Goal: Use online tool/utility: Utilize a website feature to perform a specific function

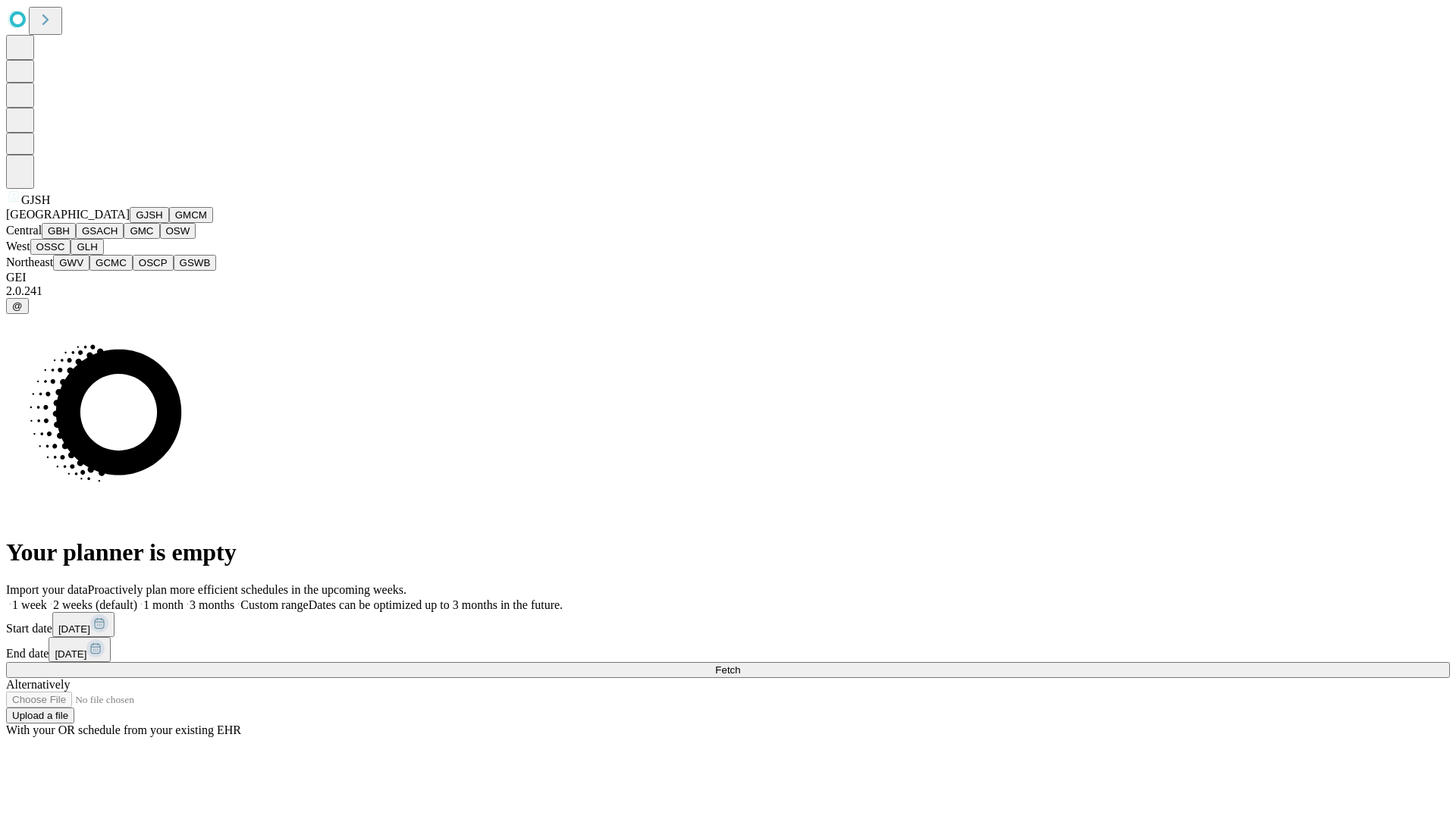
click at [129, 223] on button "GJSH" at bounding box center [149, 214] width 40 height 16
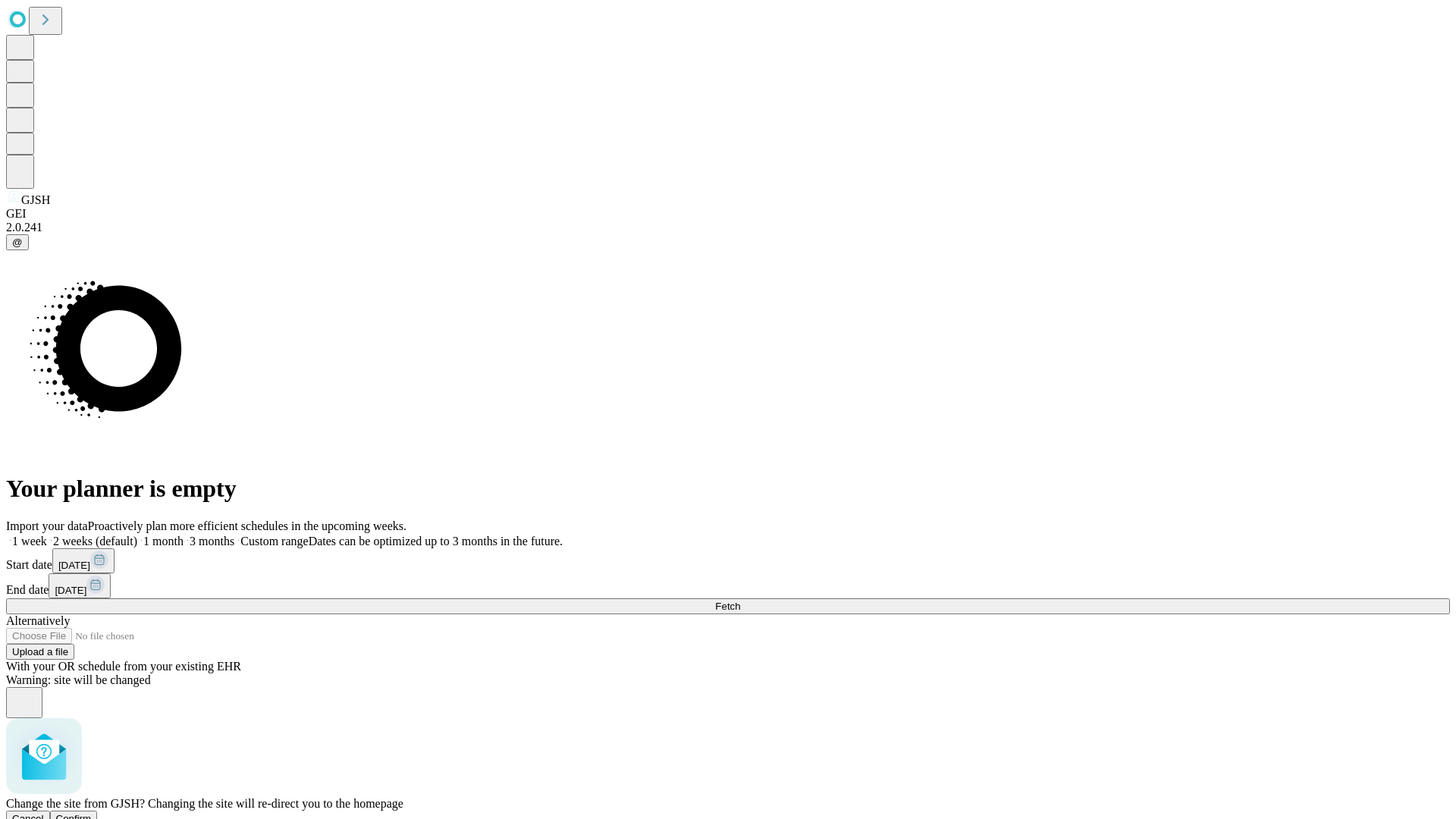
click at [92, 813] on span "Confirm" at bounding box center [73, 818] width 36 height 11
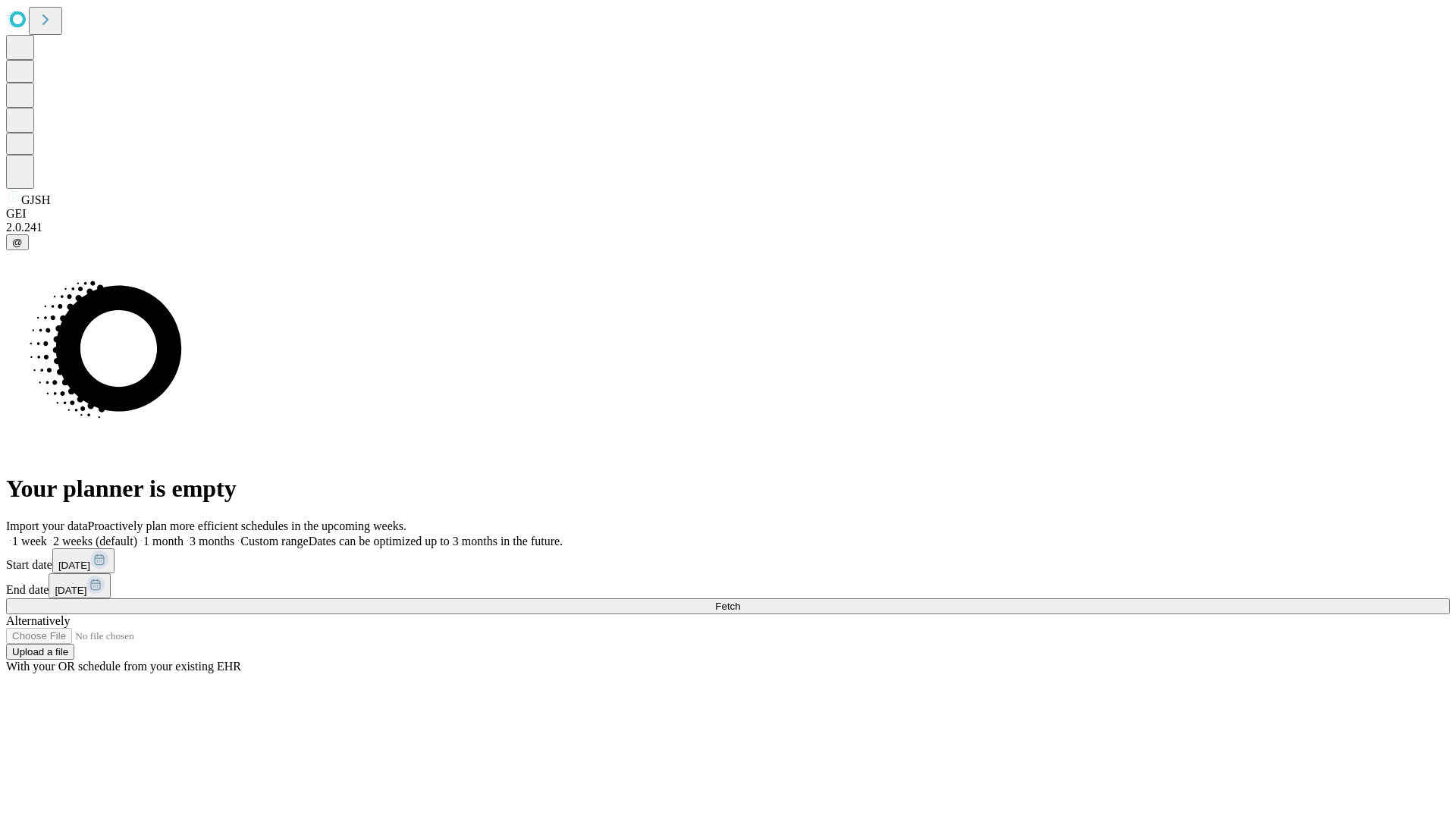
click at [137, 534] on label "2 weeks (default)" at bounding box center [92, 540] width 90 height 13
click at [740, 601] on span "Fetch" at bounding box center [727, 606] width 25 height 11
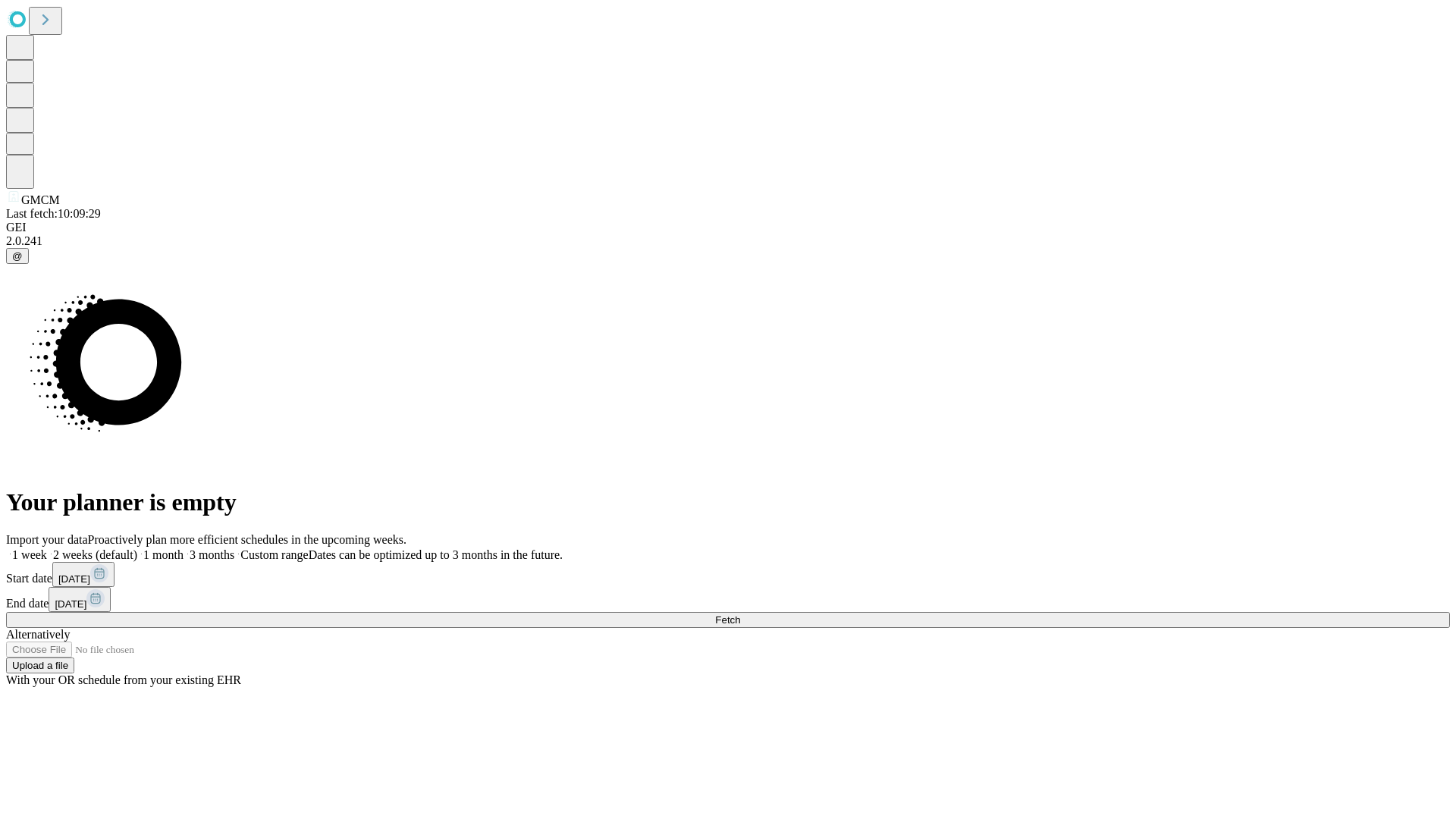
click at [137, 548] on label "2 weeks (default)" at bounding box center [92, 554] width 90 height 13
click at [740, 614] on span "Fetch" at bounding box center [727, 619] width 25 height 11
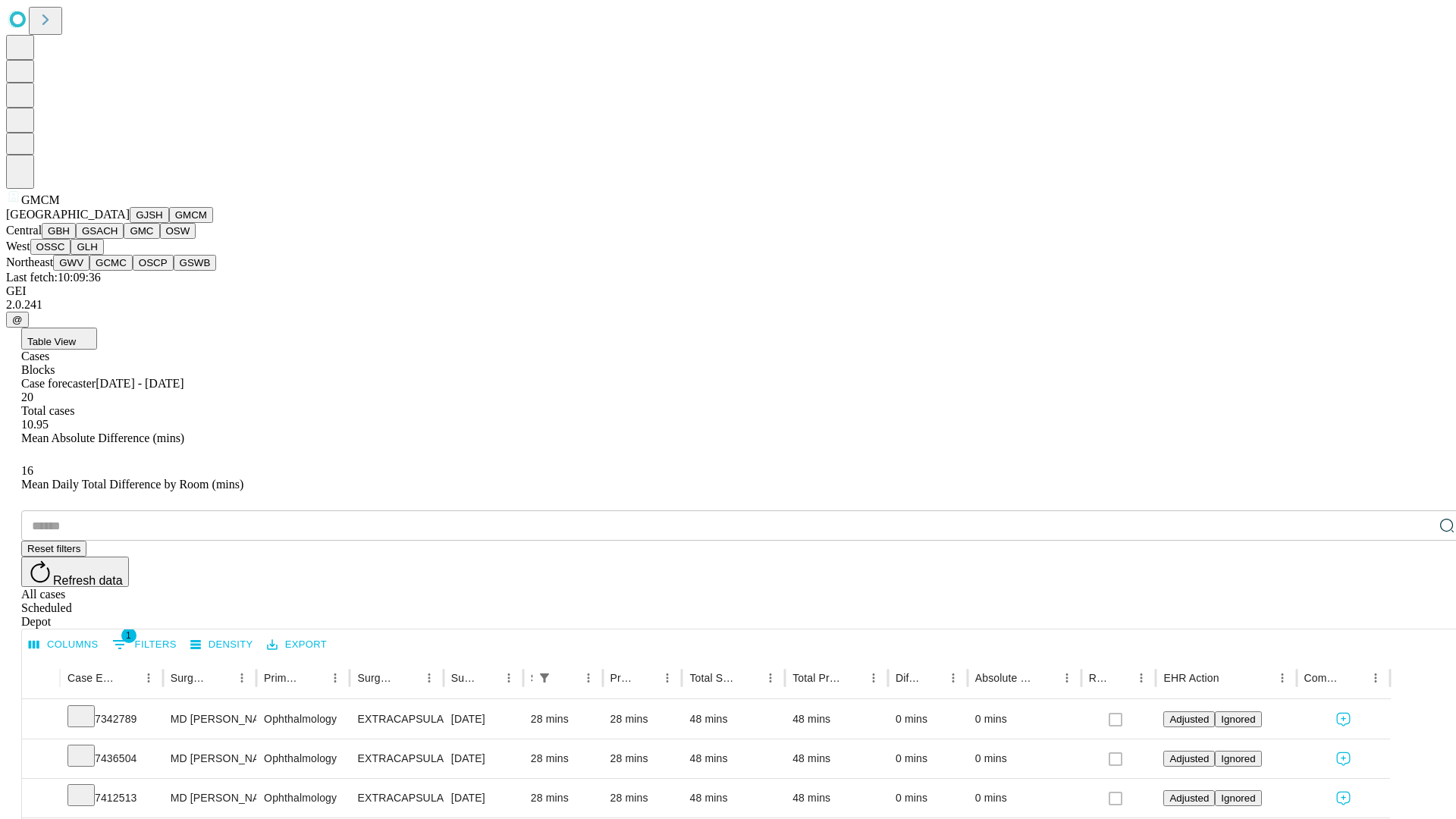
click at [76, 239] on button "GBH" at bounding box center [58, 230] width 34 height 16
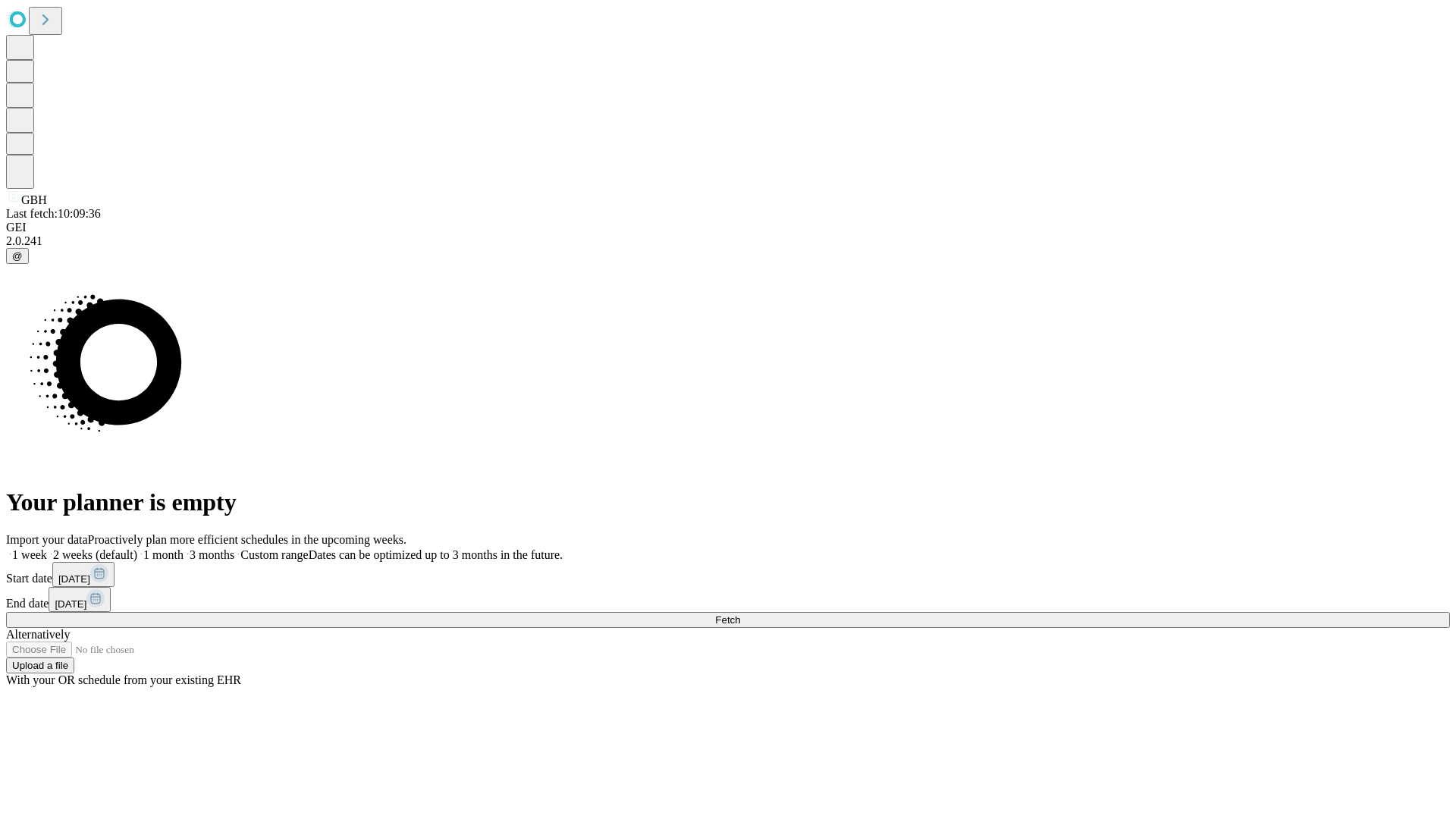
click at [137, 548] on label "2 weeks (default)" at bounding box center [92, 554] width 90 height 13
click at [740, 614] on span "Fetch" at bounding box center [727, 619] width 25 height 11
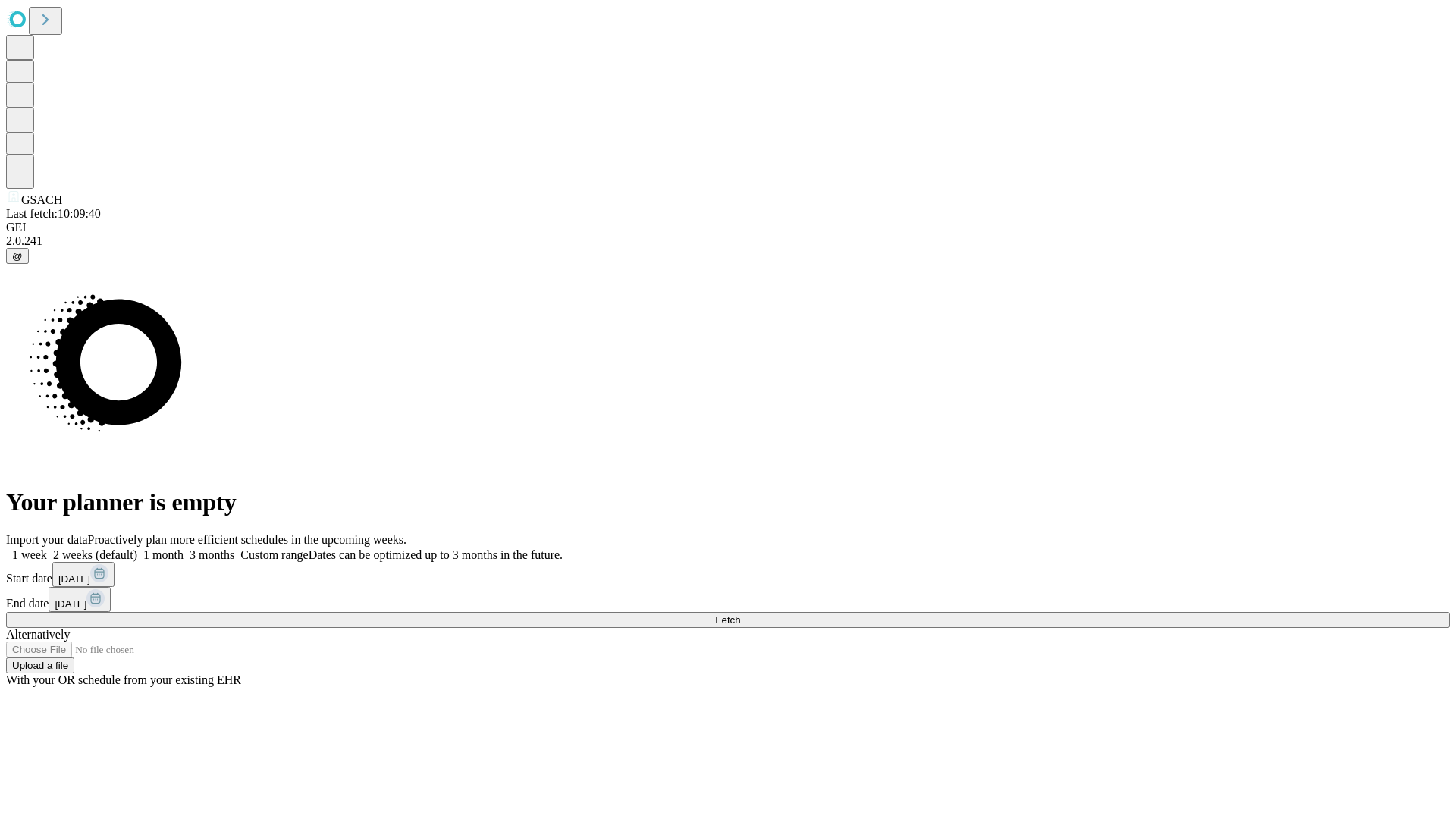
click at [137, 548] on label "2 weeks (default)" at bounding box center [92, 554] width 90 height 13
click at [740, 614] on span "Fetch" at bounding box center [727, 619] width 25 height 11
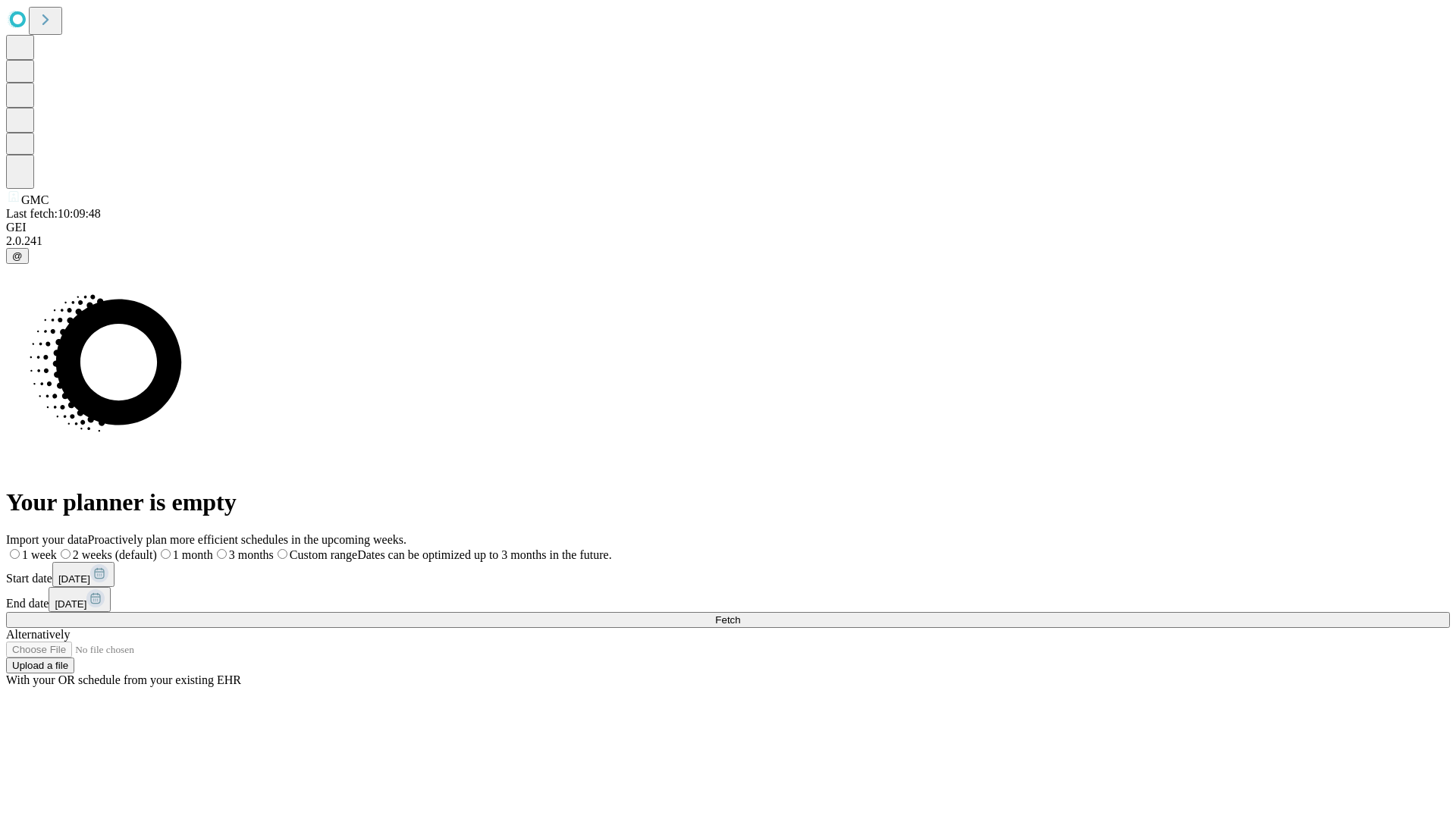
click at [157, 548] on label "2 weeks (default)" at bounding box center [106, 554] width 100 height 13
click at [740, 614] on span "Fetch" at bounding box center [727, 619] width 25 height 11
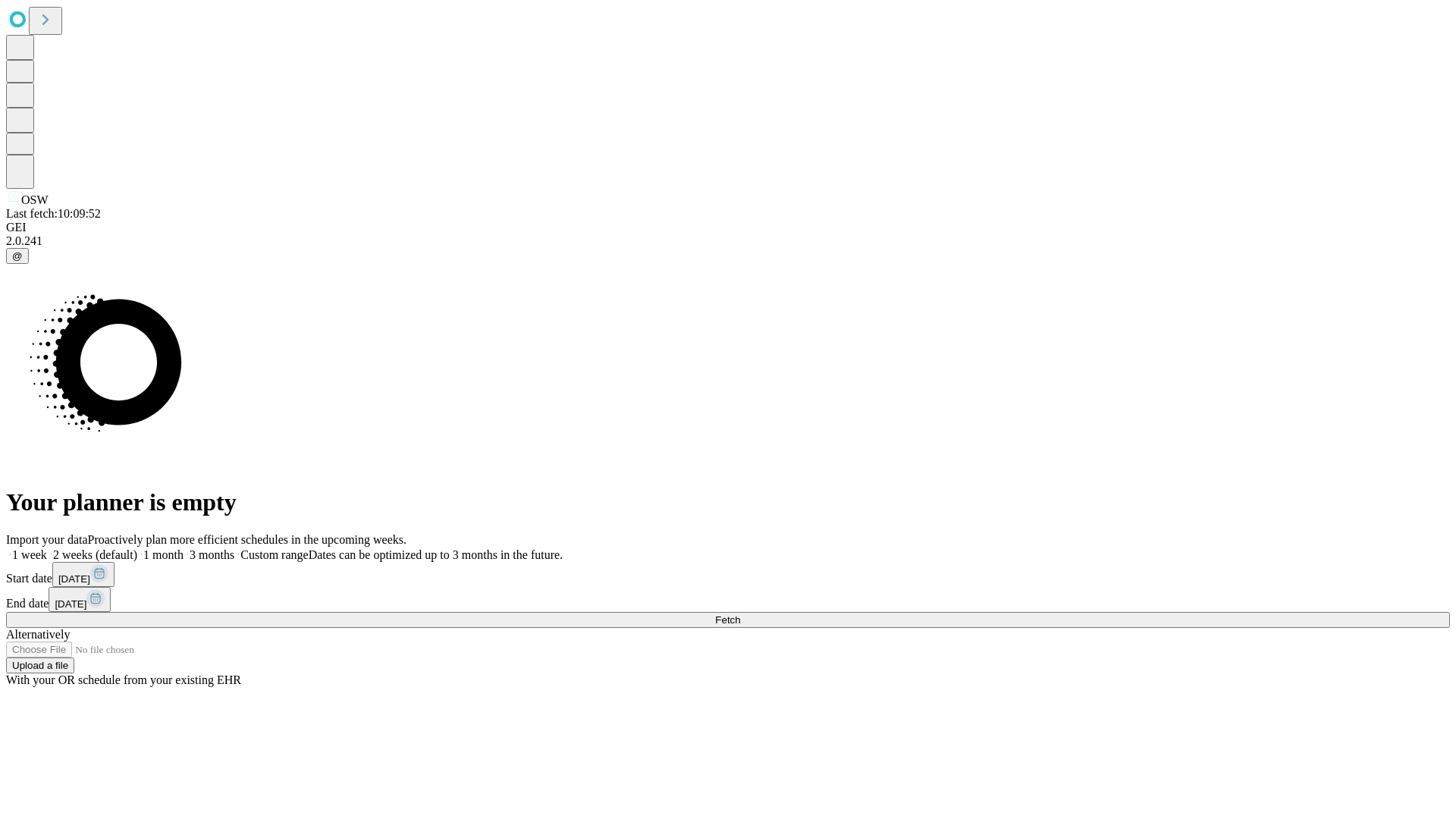
click at [137, 548] on label "2 weeks (default)" at bounding box center [92, 554] width 90 height 13
click at [740, 614] on span "Fetch" at bounding box center [727, 619] width 25 height 11
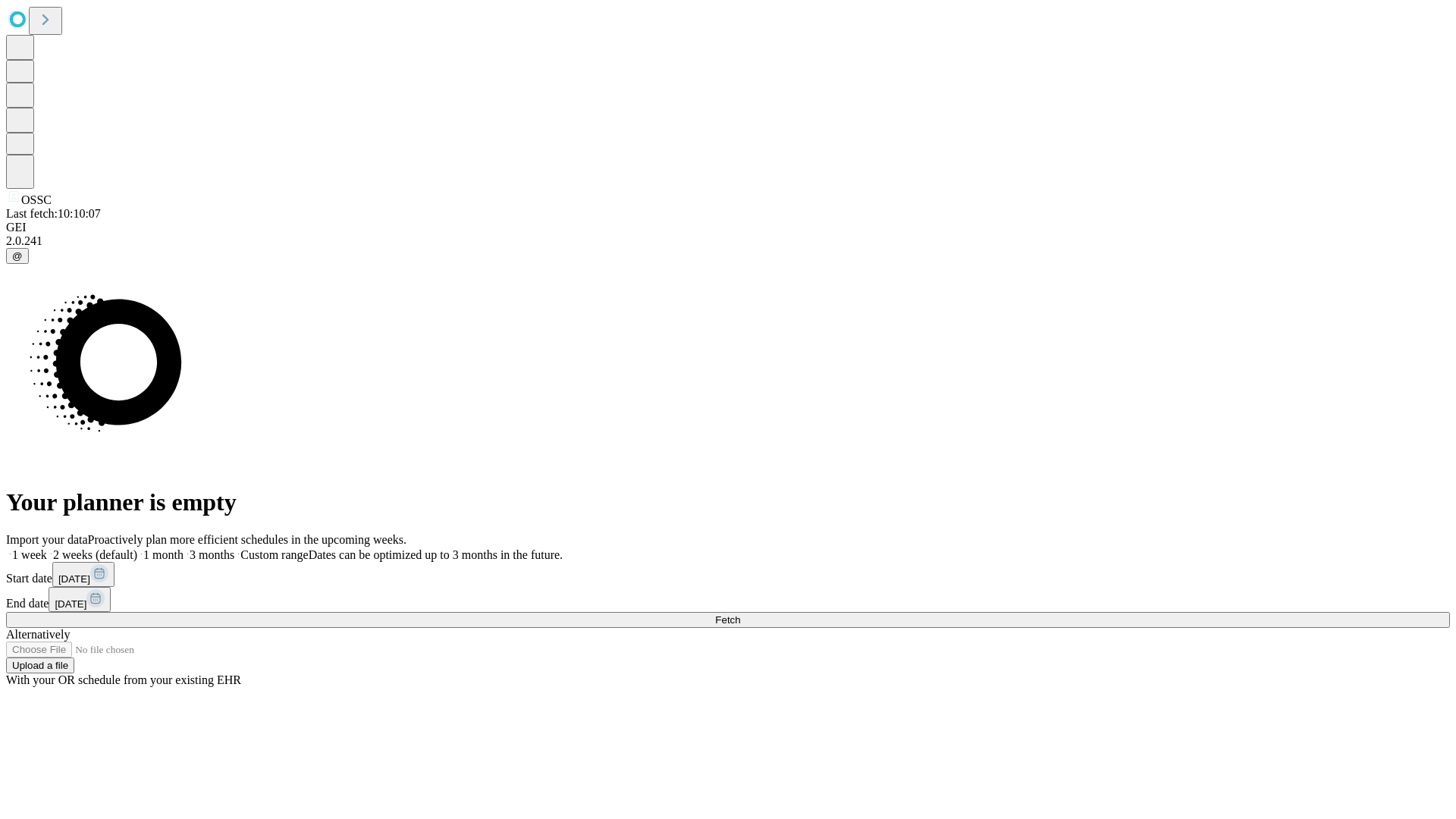
click at [740, 614] on span "Fetch" at bounding box center [727, 619] width 25 height 11
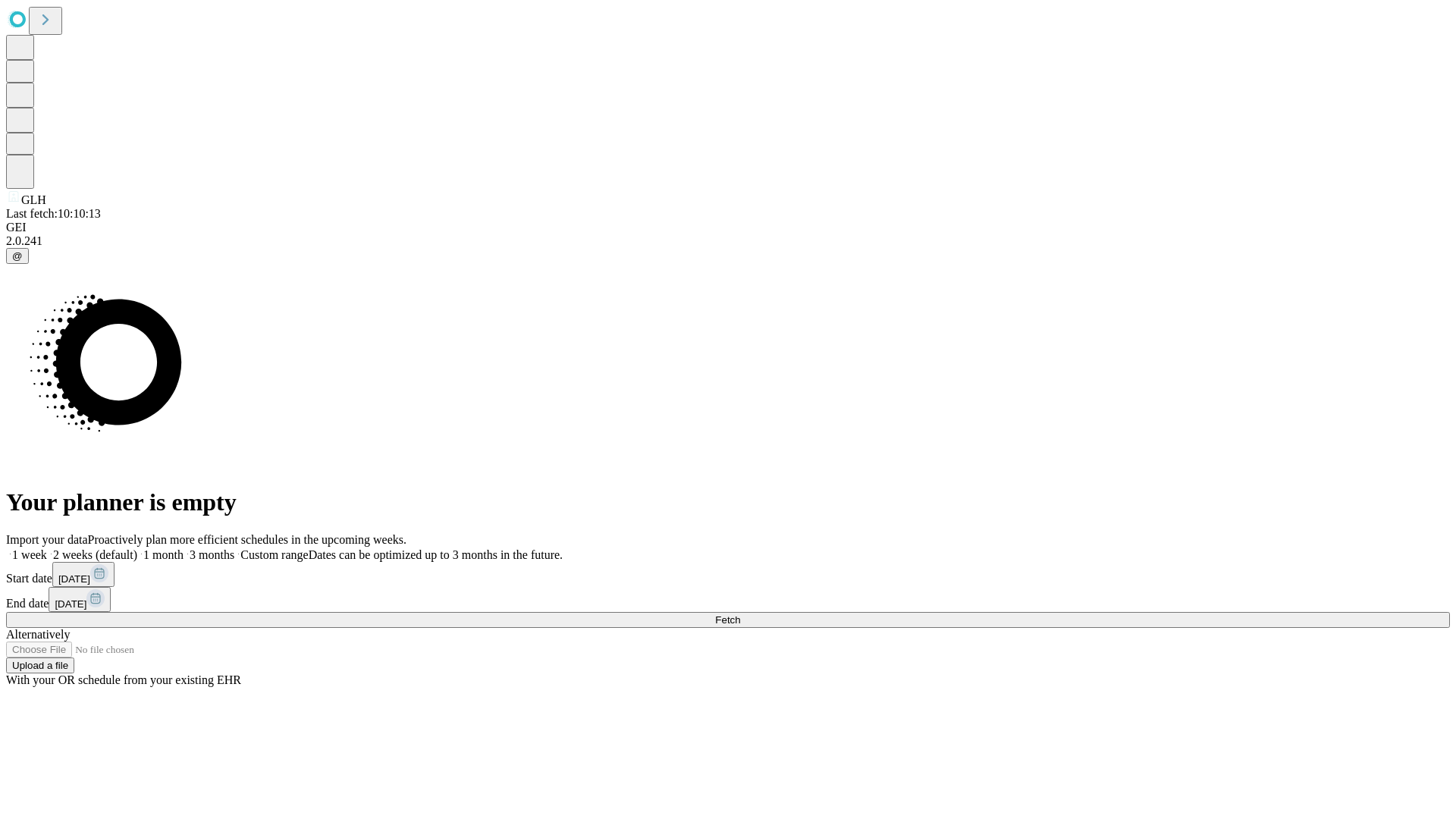
click at [137, 548] on label "2 weeks (default)" at bounding box center [92, 554] width 90 height 13
click at [740, 614] on span "Fetch" at bounding box center [727, 619] width 25 height 11
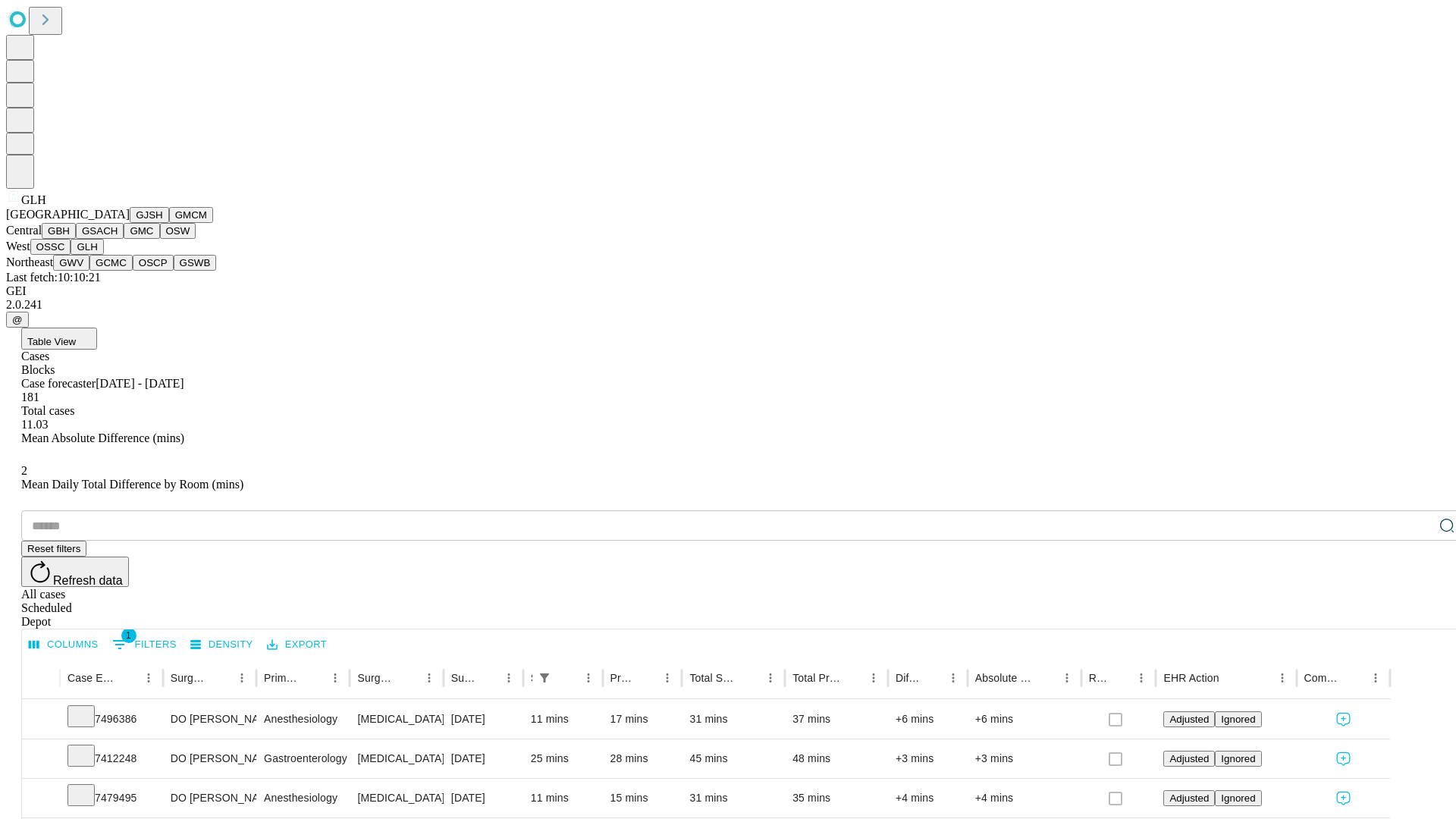
click at [90, 271] on button "GWV" at bounding box center [71, 263] width 37 height 16
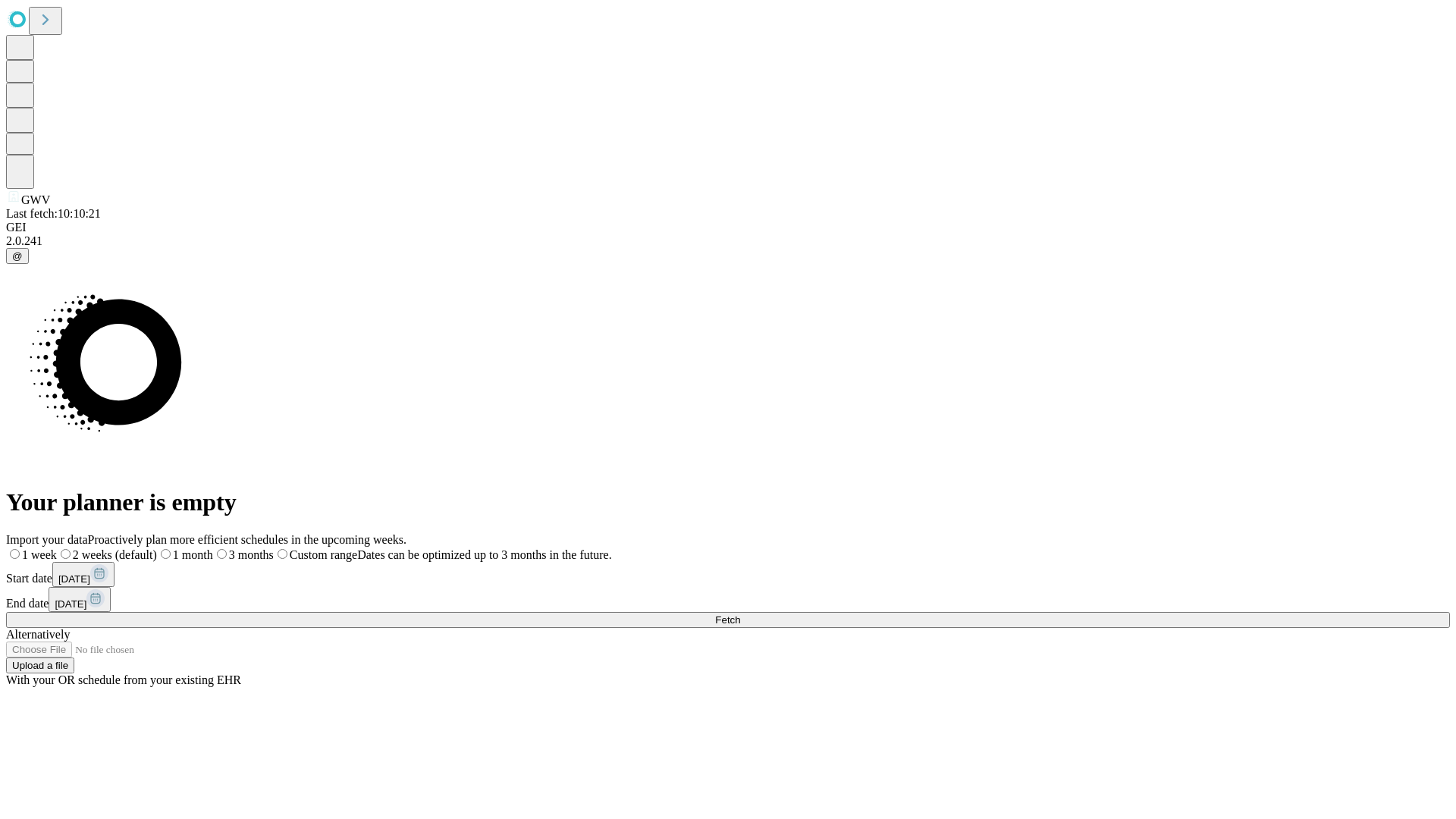
click at [740, 614] on span "Fetch" at bounding box center [727, 619] width 25 height 11
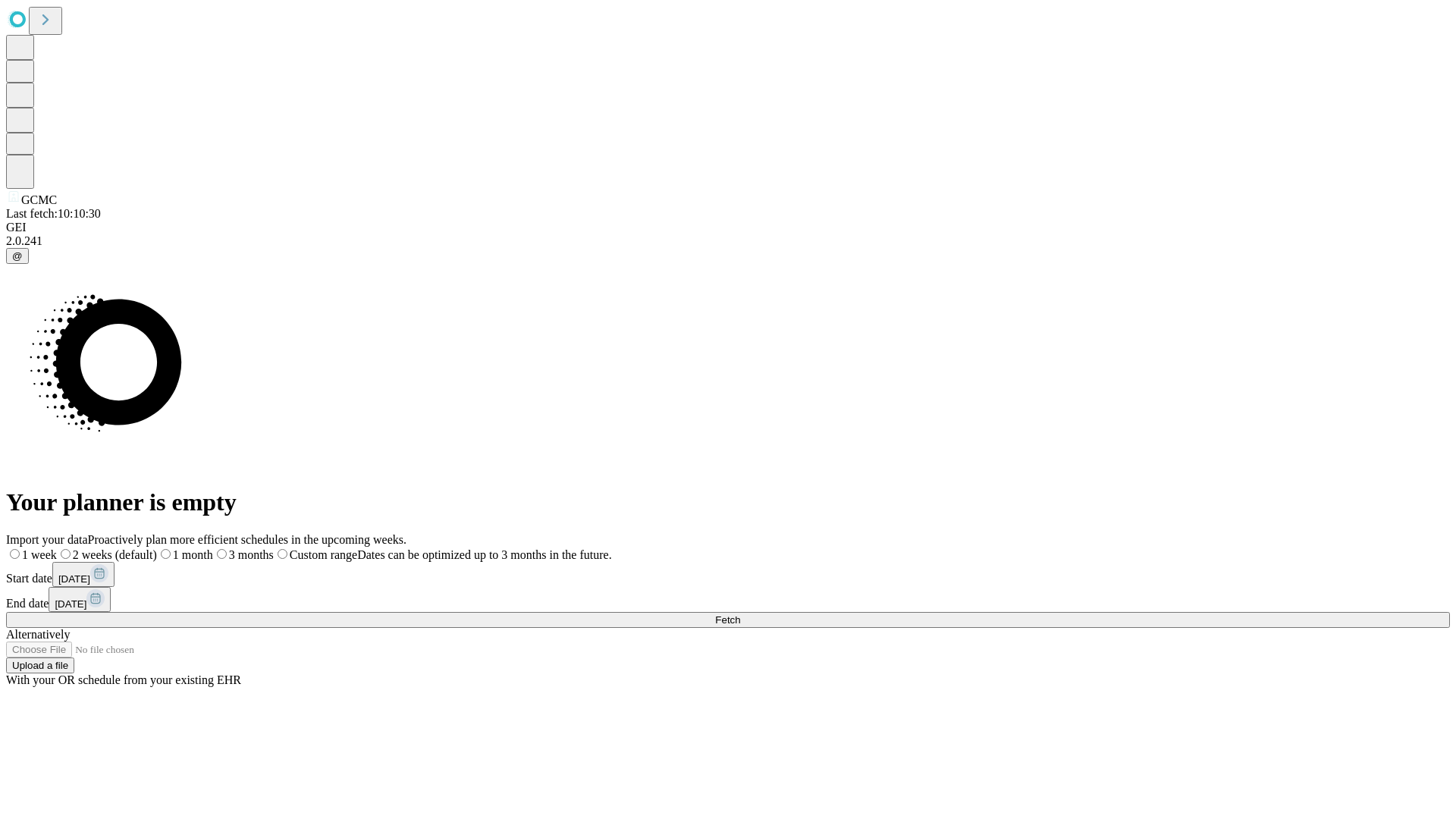
click at [157, 548] on label "2 weeks (default)" at bounding box center [106, 554] width 100 height 13
click at [740, 614] on span "Fetch" at bounding box center [727, 619] width 25 height 11
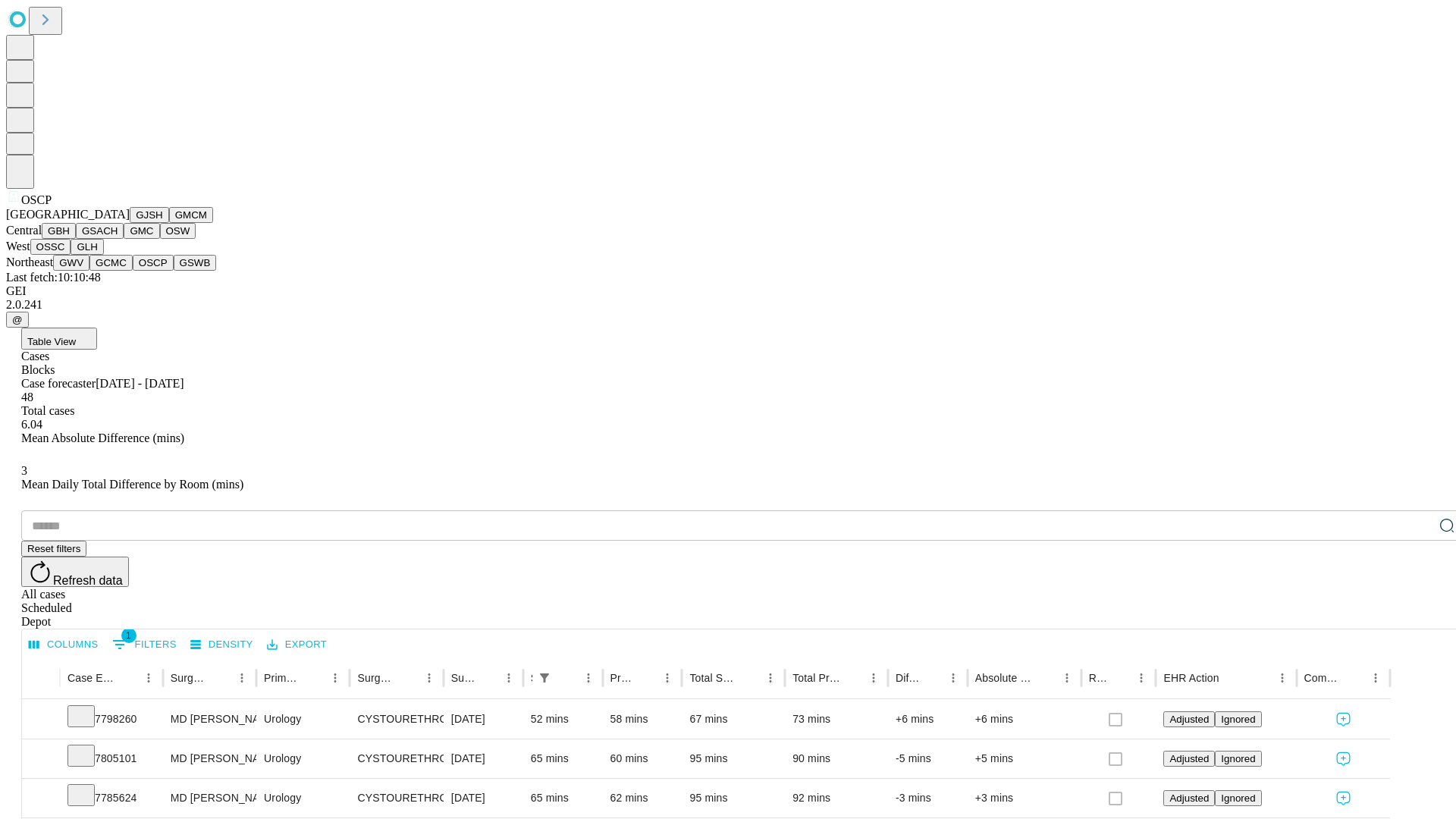
click at [174, 271] on button "GSWB" at bounding box center [195, 263] width 43 height 16
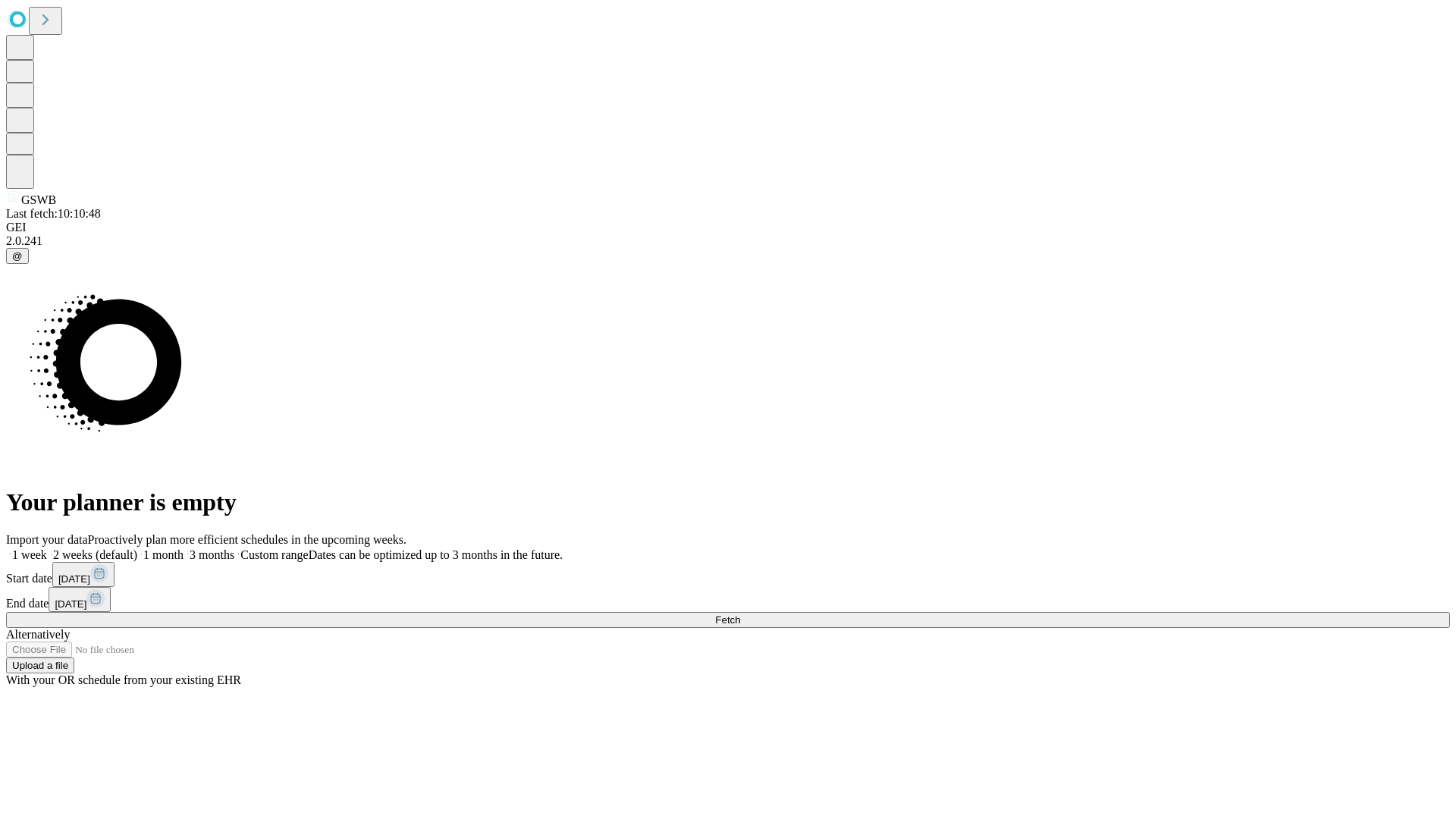
click at [137, 548] on label "2 weeks (default)" at bounding box center [92, 554] width 90 height 13
click at [740, 614] on span "Fetch" at bounding box center [727, 619] width 25 height 11
